Goal: Task Accomplishment & Management: Use online tool/utility

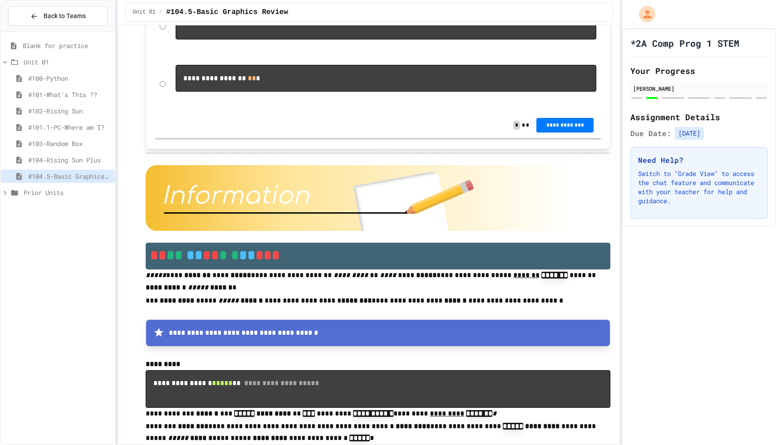
scroll to position [3044, 0]
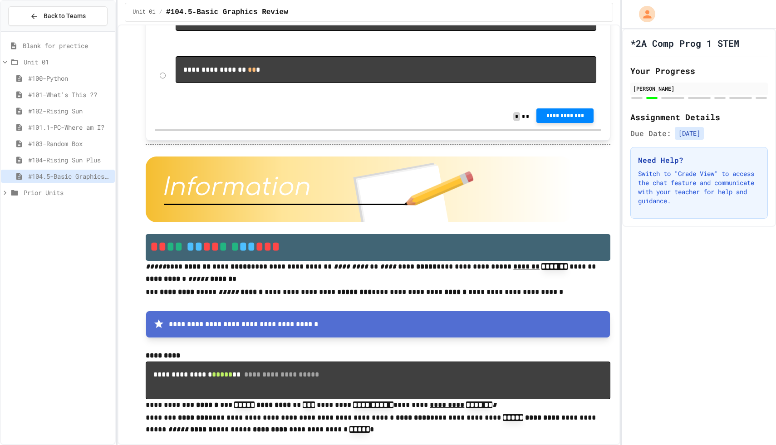
click at [553, 119] on span "**********" at bounding box center [564, 115] width 43 height 7
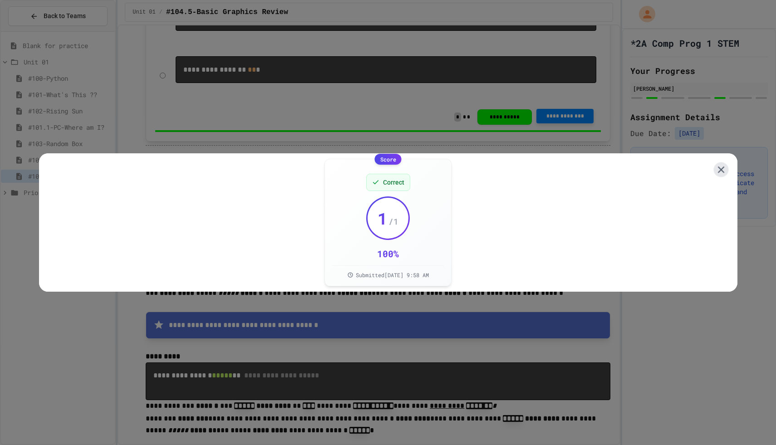
click at [721, 171] on icon at bounding box center [720, 169] width 11 height 11
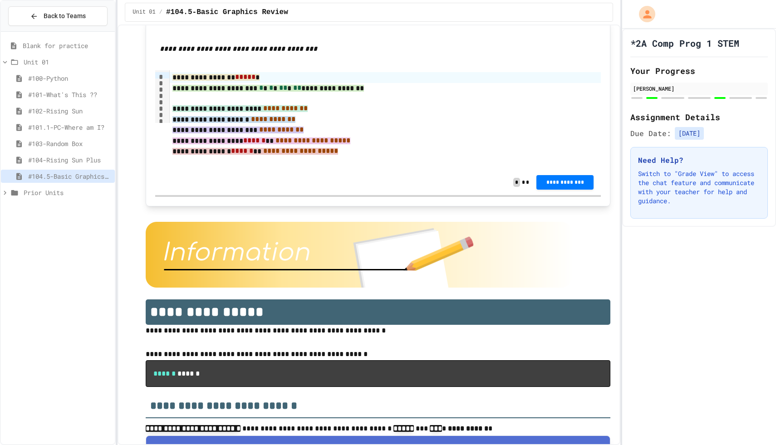
scroll to position [4499, 0]
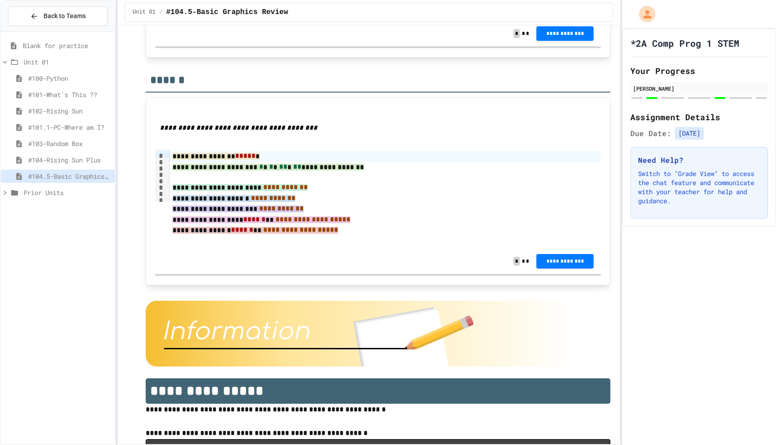
scroll to position [4604, 0]
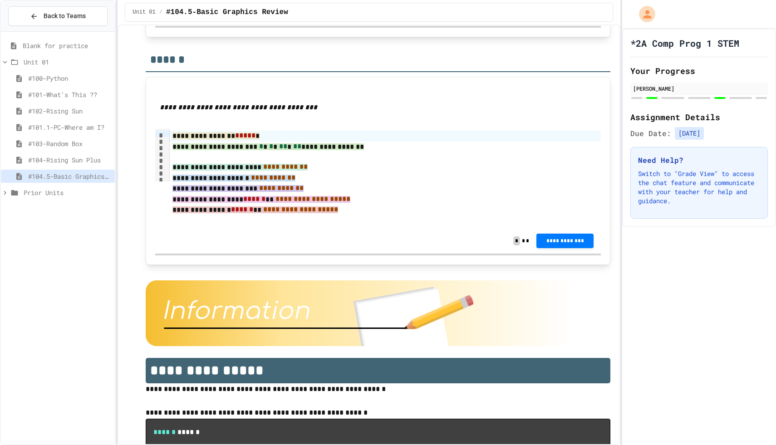
scroll to position [4622, 0]
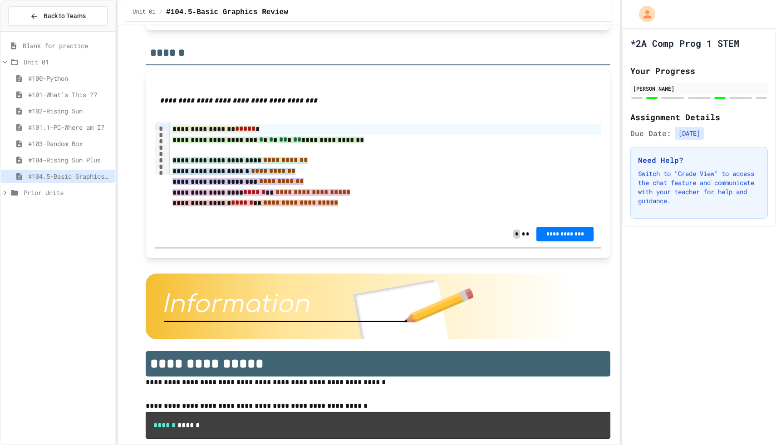
click at [550, 9] on span "**********" at bounding box center [564, 5] width 43 height 7
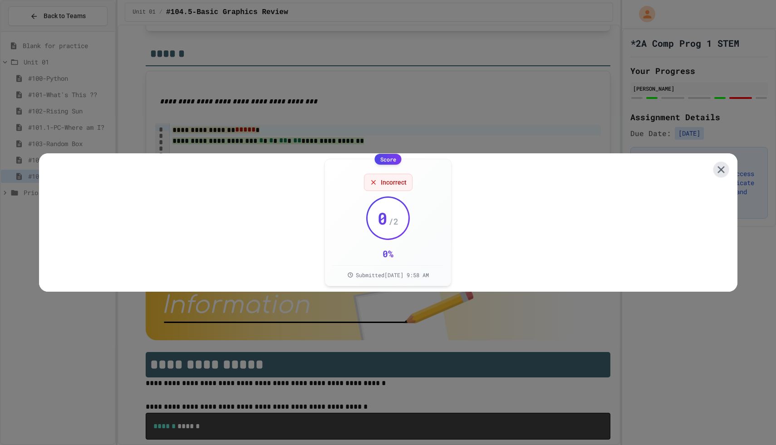
click at [718, 171] on icon at bounding box center [720, 169] width 7 height 7
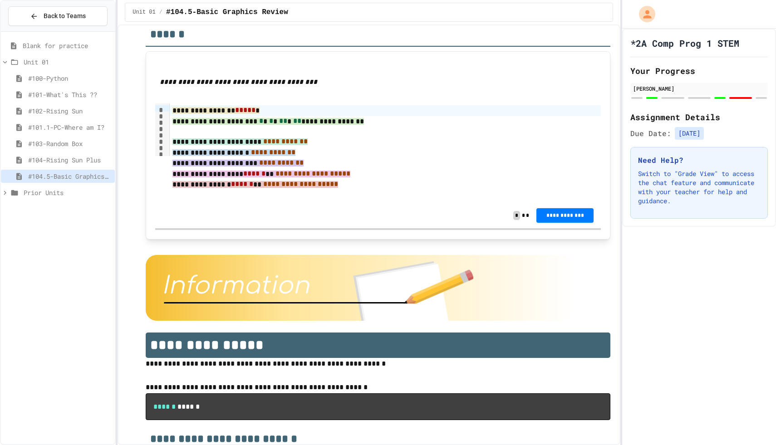
scroll to position [4641, 0]
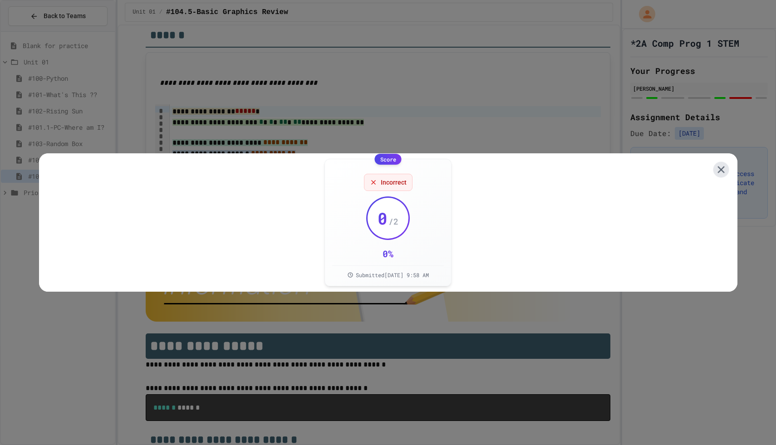
click at [723, 170] on icon at bounding box center [720, 170] width 12 height 12
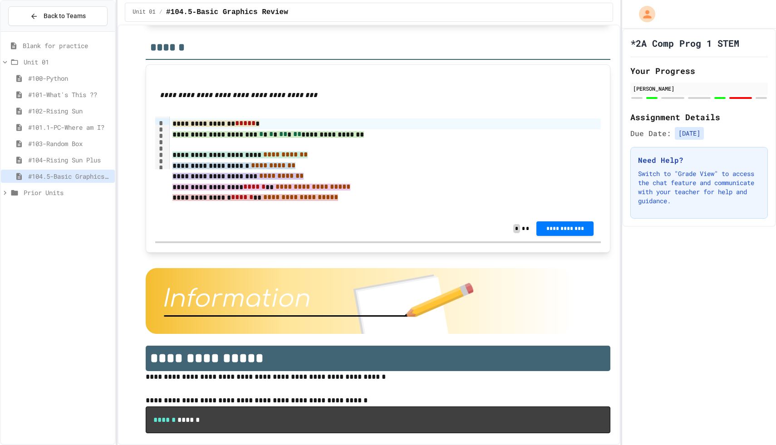
scroll to position [4625, 0]
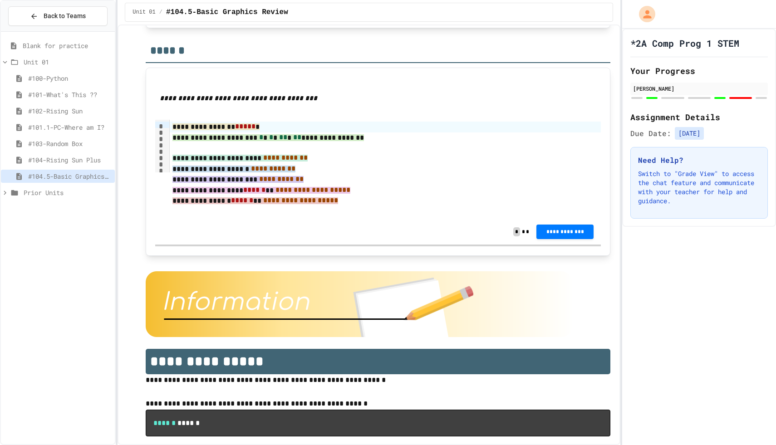
click at [551, 6] on span "**********" at bounding box center [564, 2] width 43 height 7
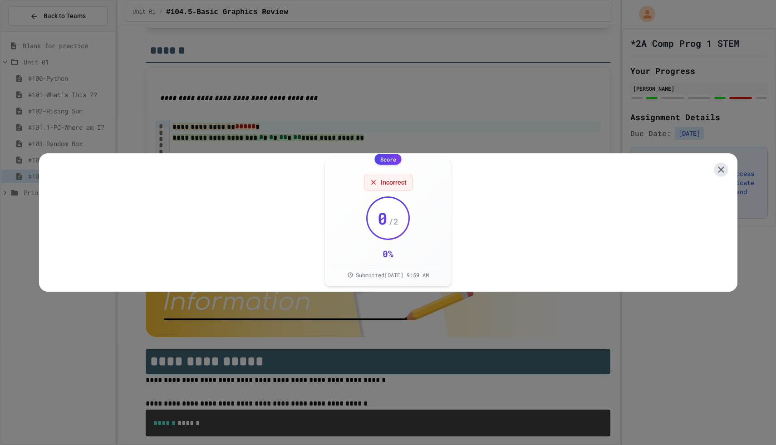
click at [721, 166] on icon at bounding box center [720, 169] width 10 height 10
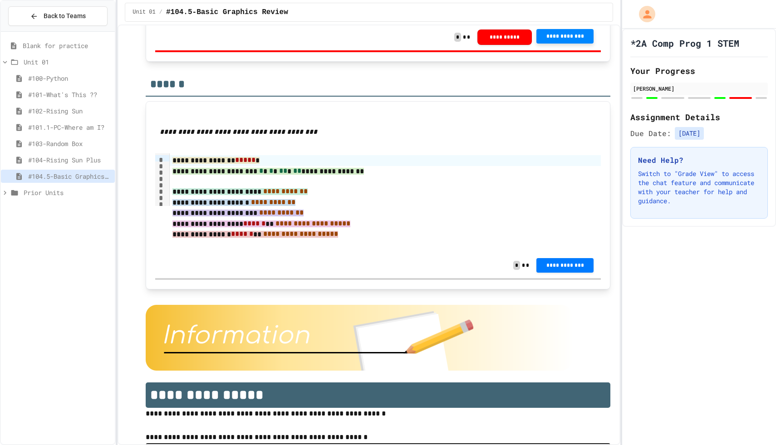
scroll to position [4589, 0]
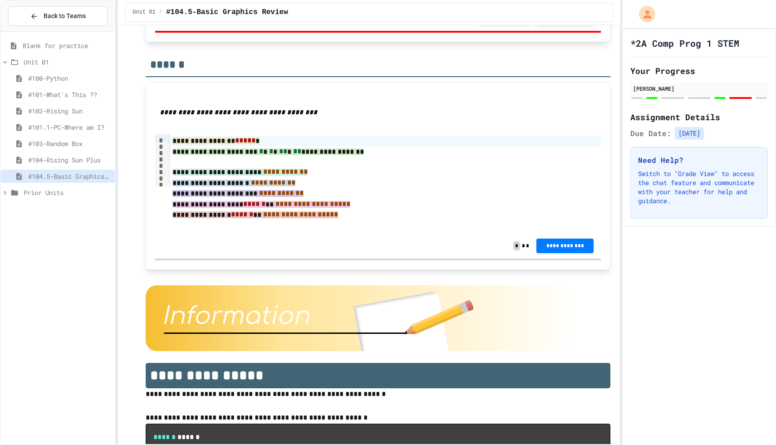
scroll to position [4615, 0]
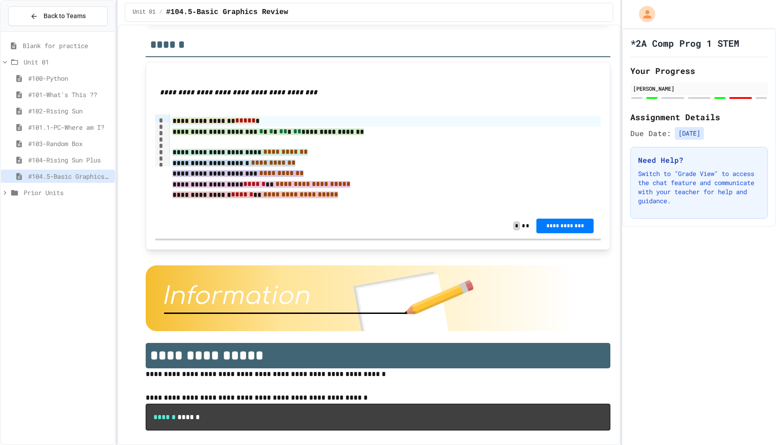
scroll to position [4616, 0]
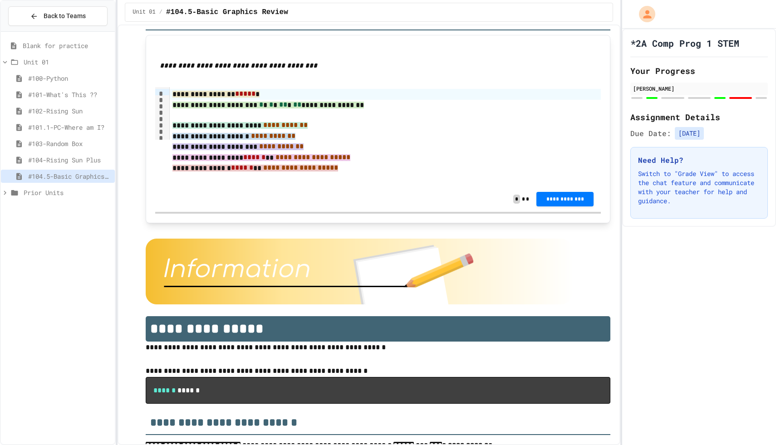
scroll to position [4660, 0]
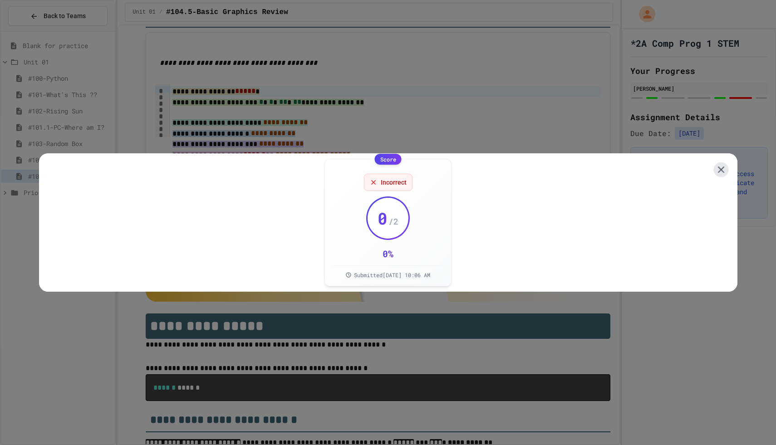
click at [720, 169] on icon at bounding box center [720, 169] width 11 height 11
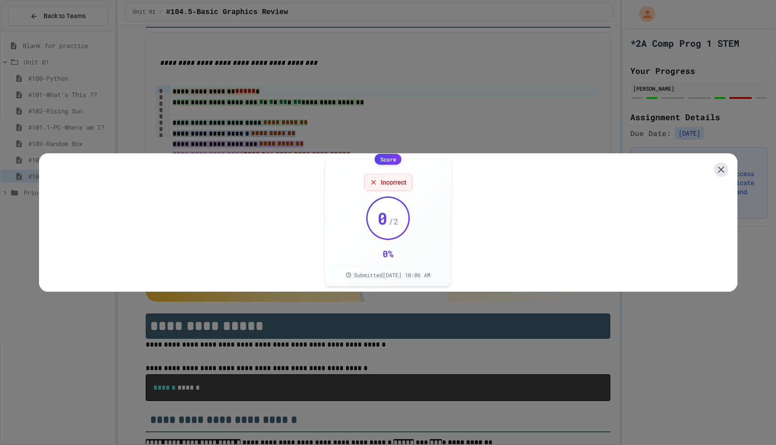
click at [723, 164] on icon at bounding box center [720, 169] width 11 height 11
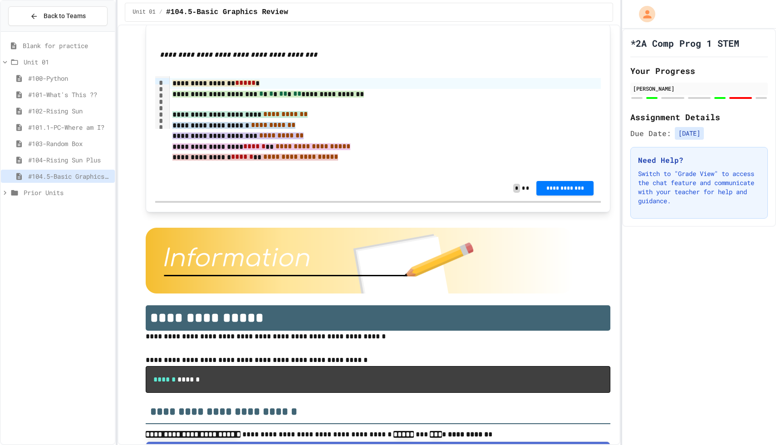
scroll to position [4680, 0]
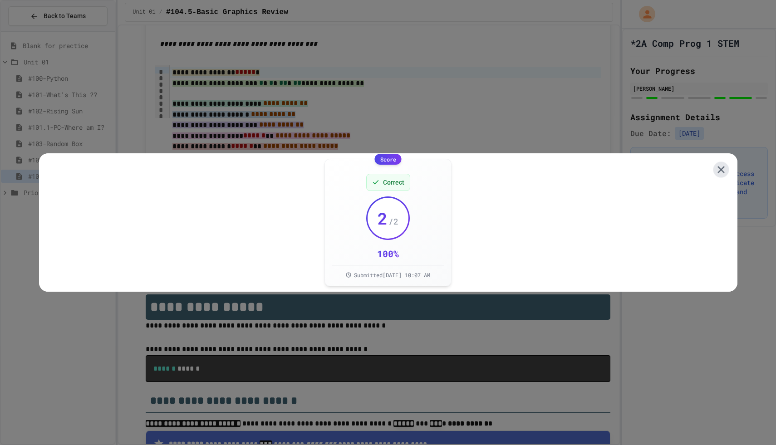
click at [721, 166] on icon at bounding box center [720, 170] width 12 height 12
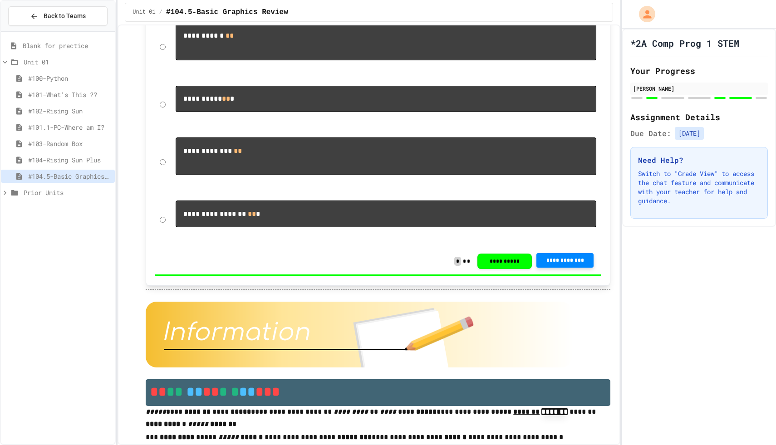
scroll to position [2751, 0]
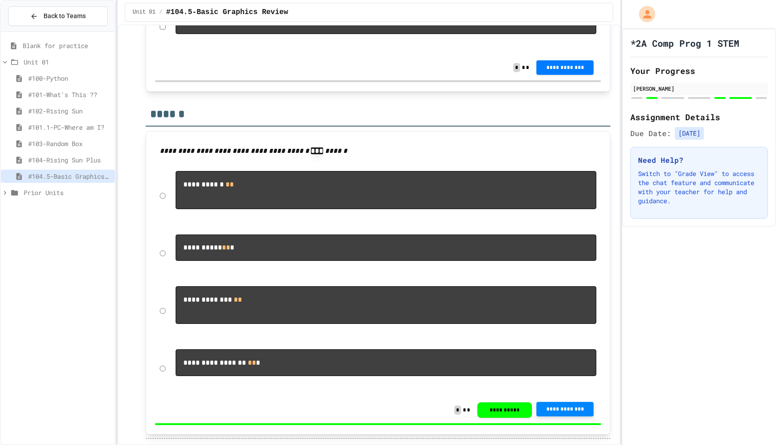
click at [90, 154] on div "#104-Rising Sun Plus" at bounding box center [58, 159] width 114 height 13
